Goal: Contribute content: Contribute content

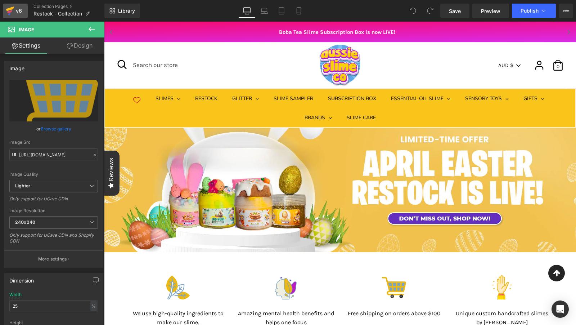
click at [8, 14] on icon at bounding box center [10, 11] width 9 height 18
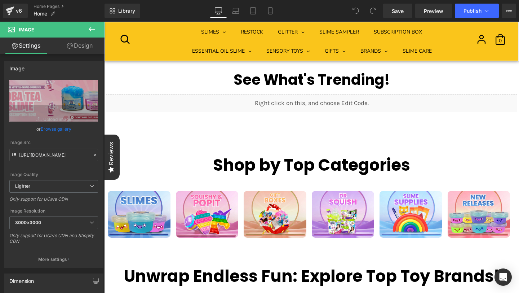
scroll to position [1224, 0]
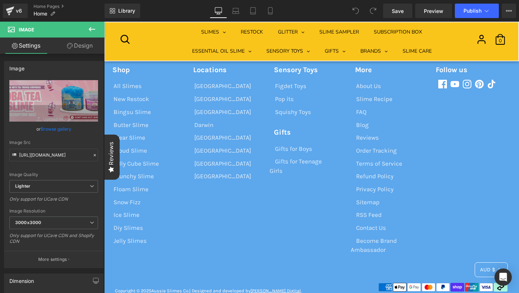
scroll to position [2999, 0]
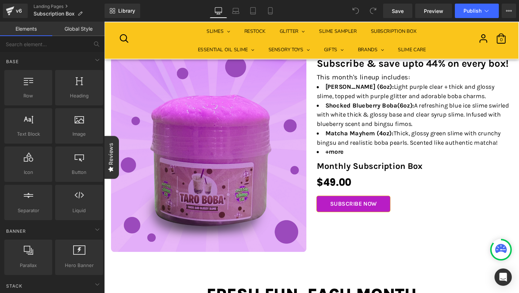
scroll to position [288, 0]
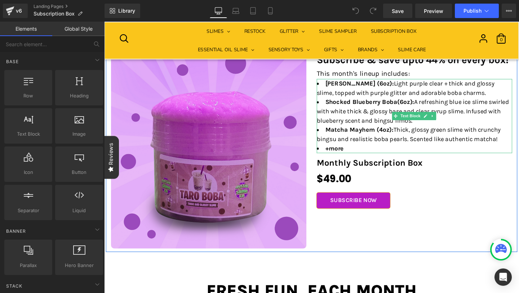
click at [357, 117] on span "A refreshing blue ice slime swirled with white thick & glossy base and clear sy…" at bounding box center [429, 115] width 202 height 27
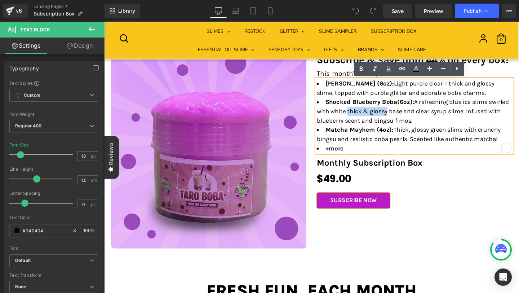
drag, startPoint x: 357, startPoint y: 116, endPoint x: 401, endPoint y: 112, distance: 43.8
click at [401, 112] on span "A refreshing blue ice slime swirled with white thick & glossy base and clear sy…" at bounding box center [429, 115] width 202 height 27
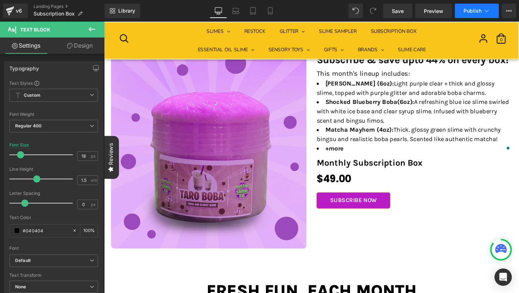
click at [473, 14] on button "Publish" at bounding box center [477, 11] width 44 height 14
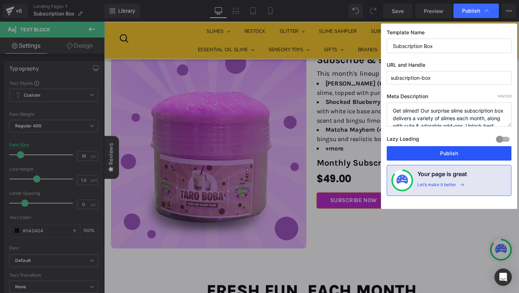
click at [436, 150] on button "Publish" at bounding box center [449, 153] width 125 height 14
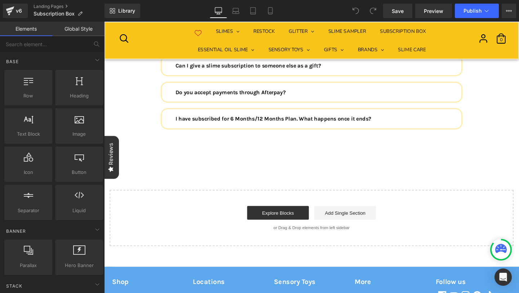
scroll to position [2267, 0]
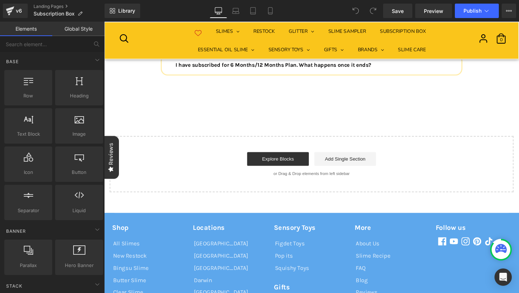
click at [8, 21] on div "v6 Landing Pages Subscription Box" at bounding box center [52, 11] width 104 height 22
click at [8, 17] on icon at bounding box center [10, 11] width 9 height 18
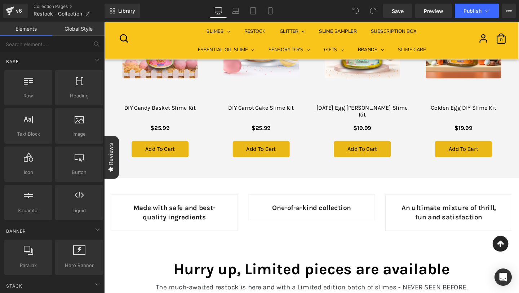
scroll to position [399, 0]
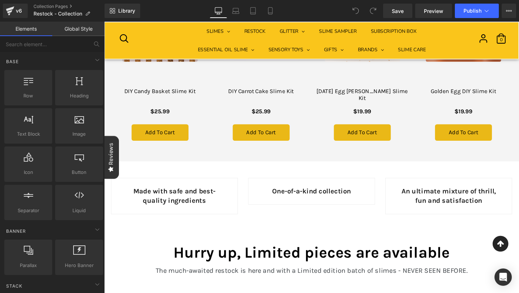
click at [346, 240] on div "Image Image Image We use high-quality ingredients to make our slime. Text Block…" at bounding box center [322, 81] width 436 height 720
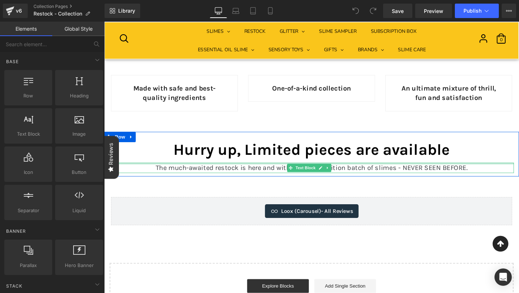
click at [347, 170] on div at bounding box center [322, 171] width 425 height 2
click at [347, 170] on p "The much-awaited restock is here and with a Limited edition batch of slimes - N…" at bounding box center [322, 175] width 425 height 11
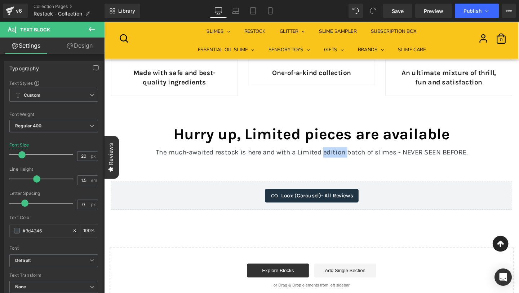
scroll to position [520, 0]
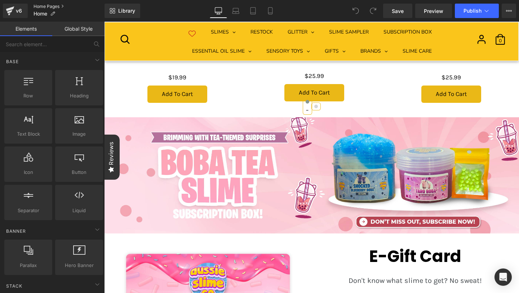
scroll to position [394, 0]
